Goal: Information Seeking & Learning: Learn about a topic

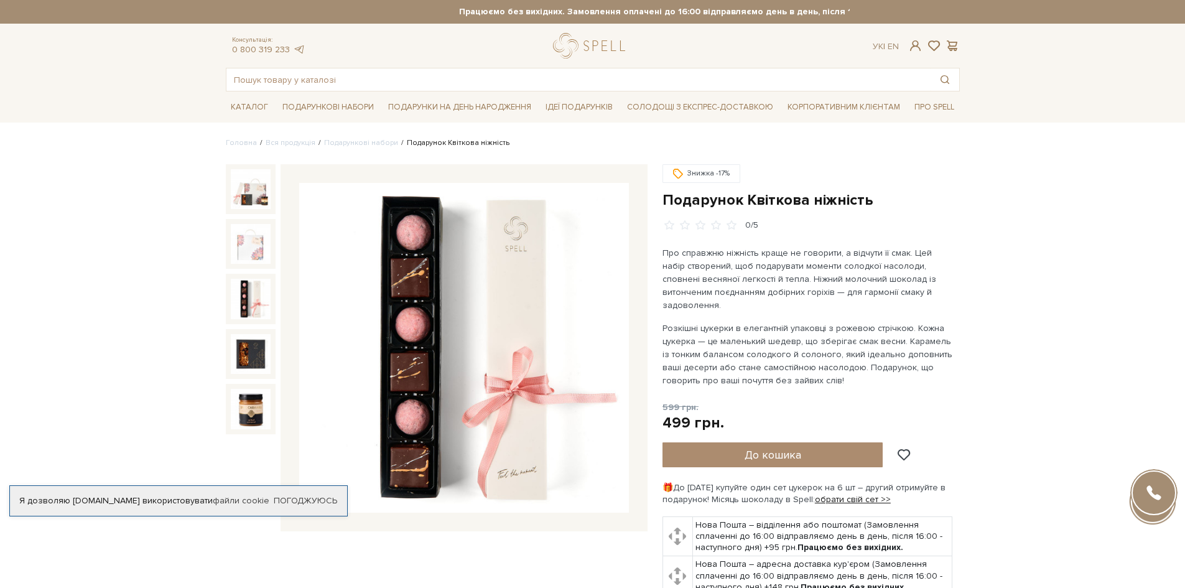
click at [258, 311] on img at bounding box center [251, 299] width 40 height 40
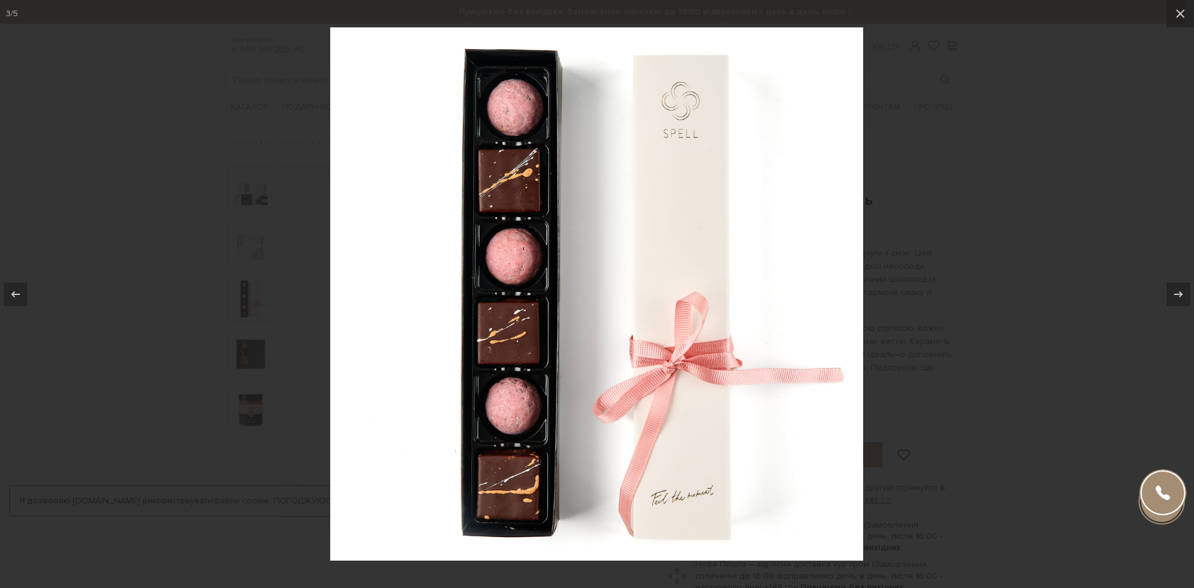
click at [860, 241] on img at bounding box center [596, 293] width 533 height 533
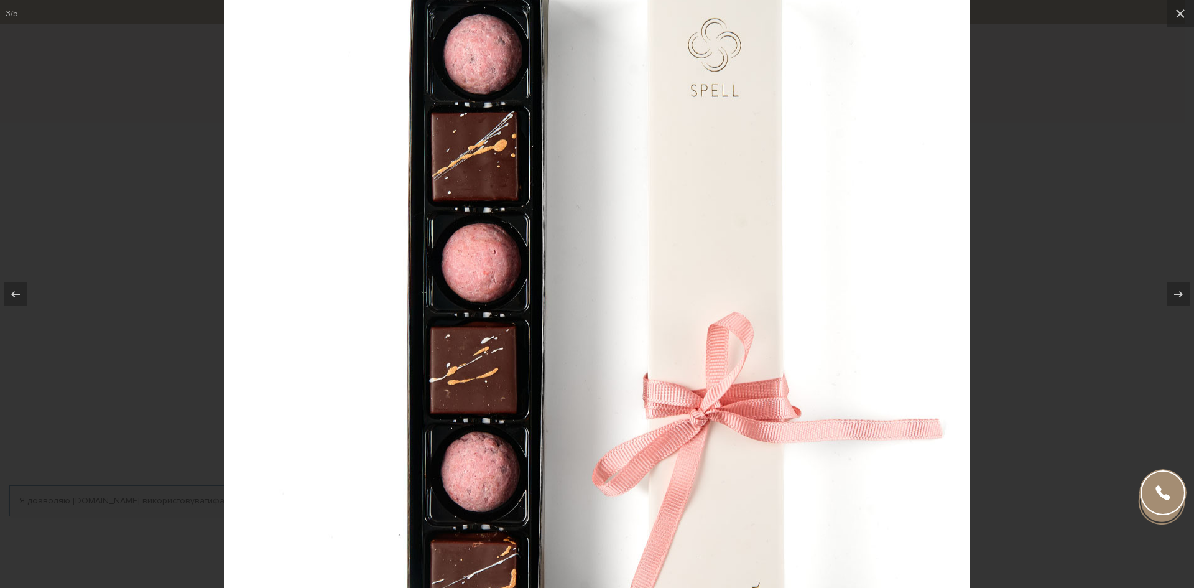
click at [1136, 238] on div at bounding box center [597, 294] width 1194 height 588
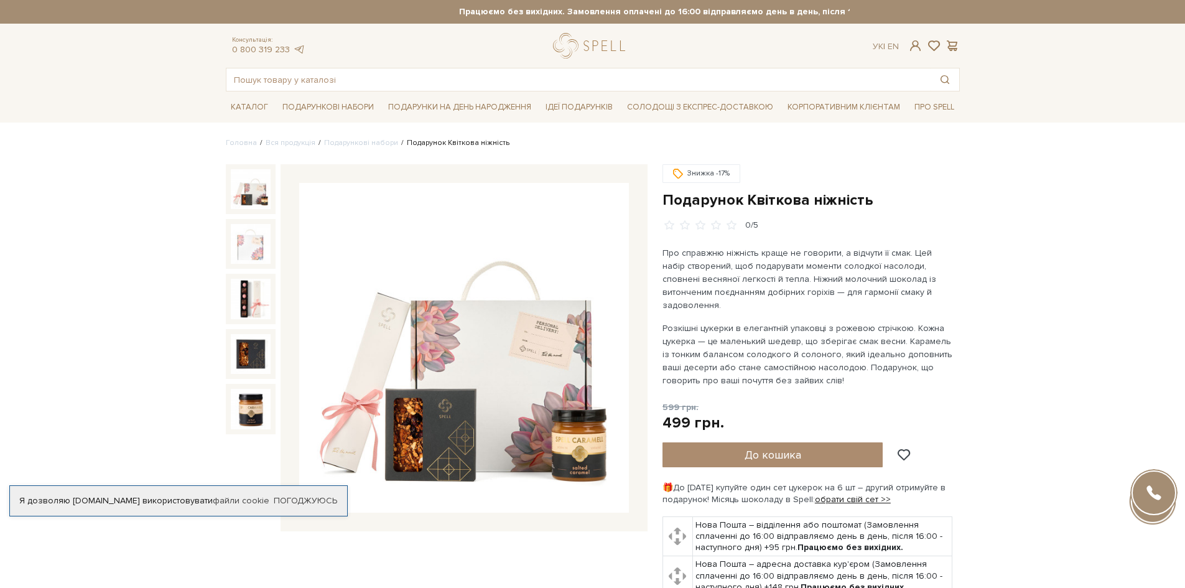
click at [267, 192] on img at bounding box center [251, 189] width 40 height 40
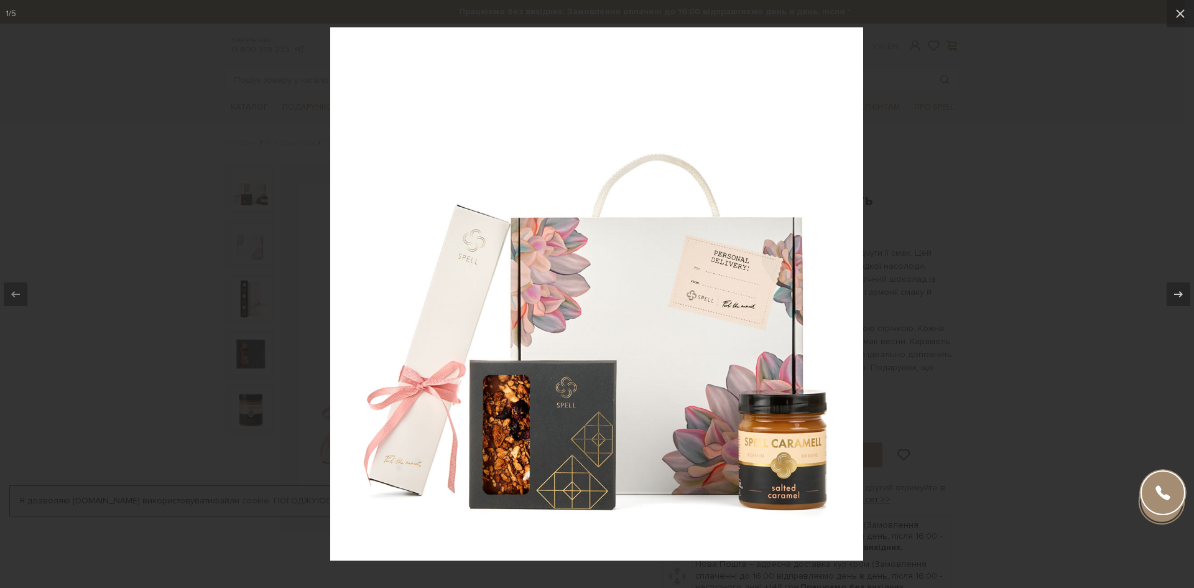
click at [1008, 226] on div at bounding box center [597, 294] width 1194 height 588
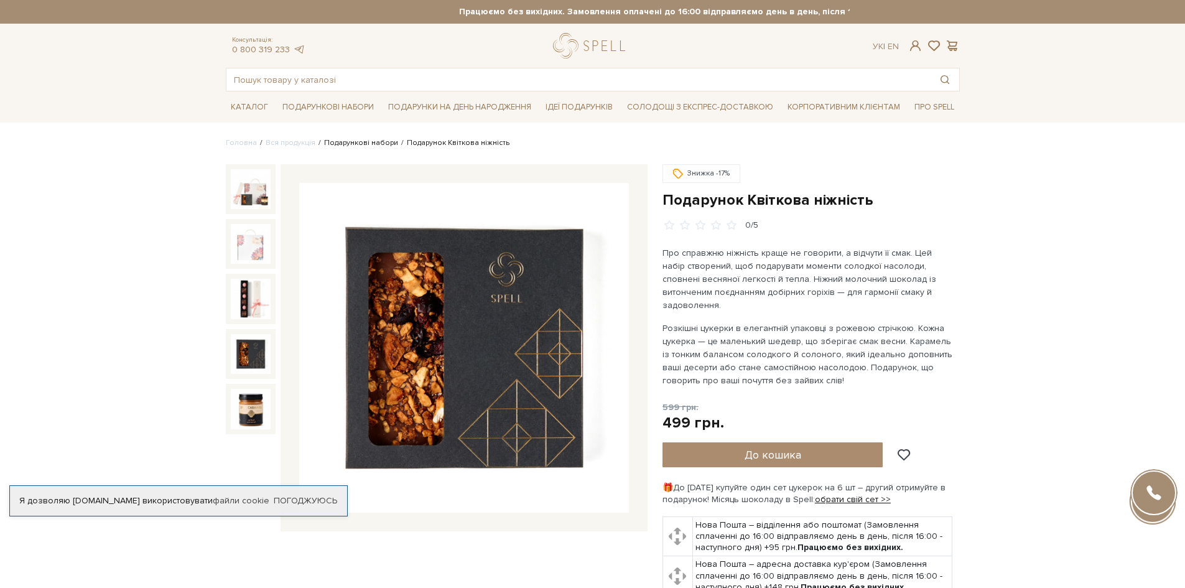
click at [381, 144] on link "Подарункові набори" at bounding box center [361, 142] width 74 height 9
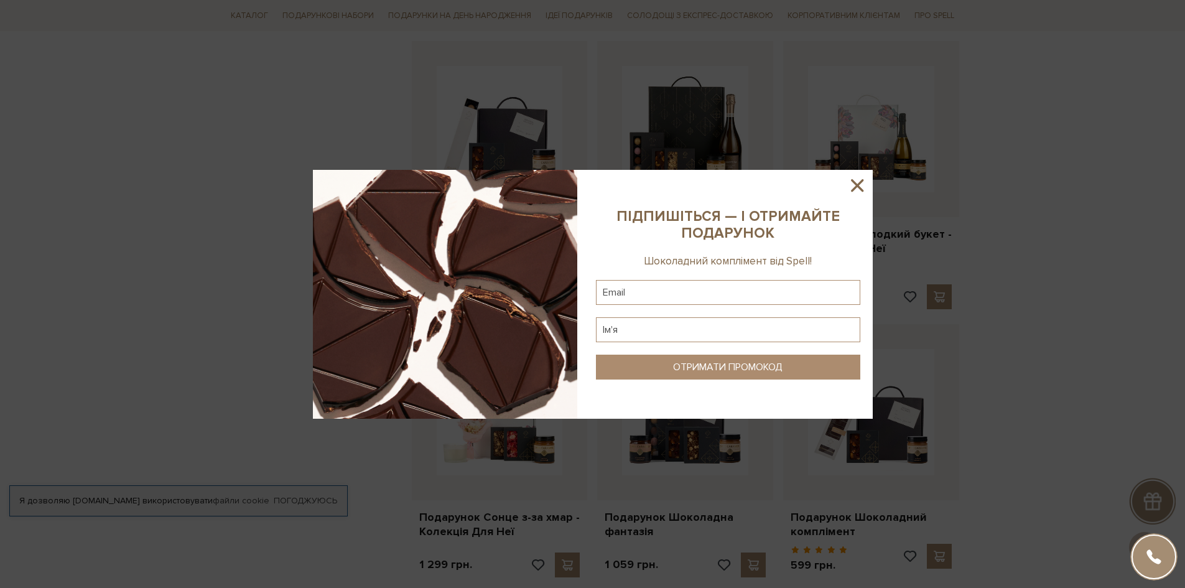
scroll to position [995, 0]
click at [853, 188] on icon at bounding box center [857, 185] width 12 height 12
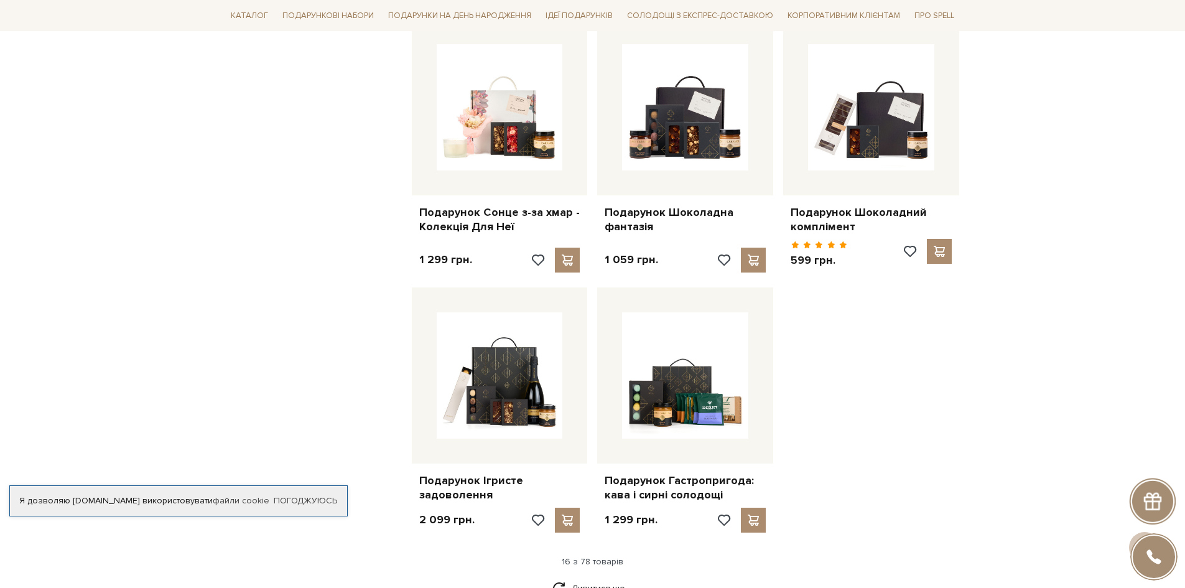
scroll to position [1306, 0]
